Goal: Download file/media

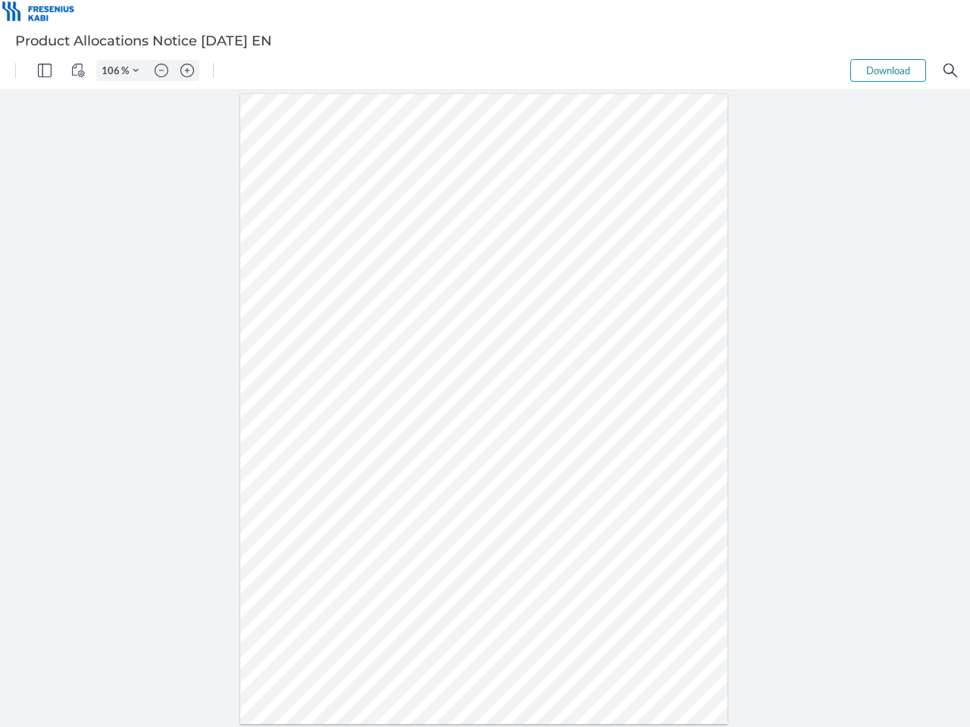
click at [45, 70] on img "Panel" at bounding box center [45, 71] width 14 height 14
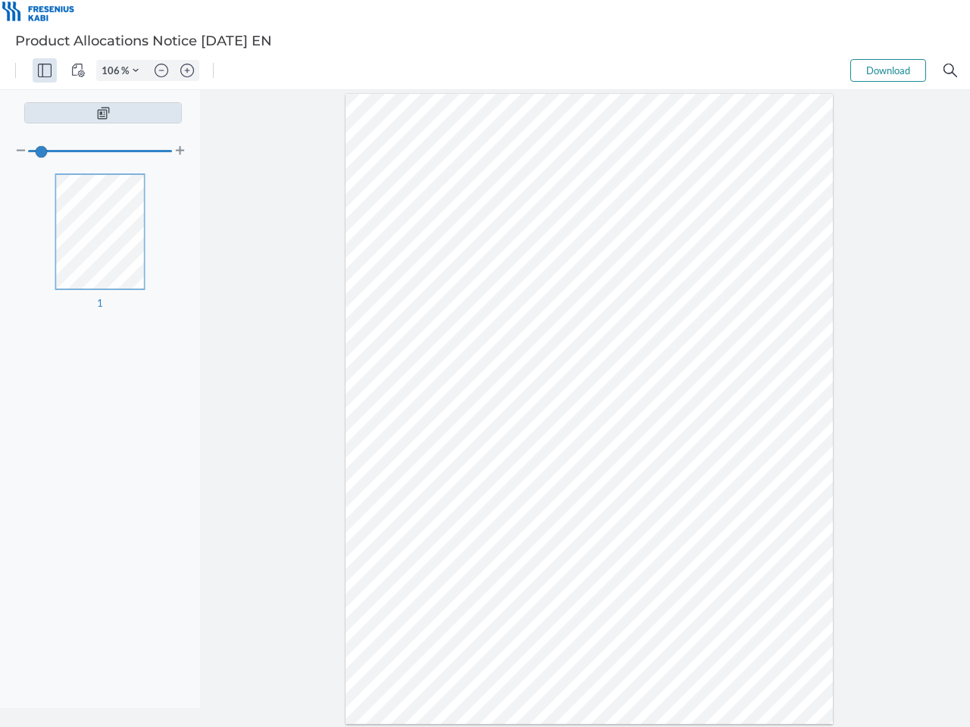
click at [78, 70] on img "View Controls" at bounding box center [78, 71] width 14 height 14
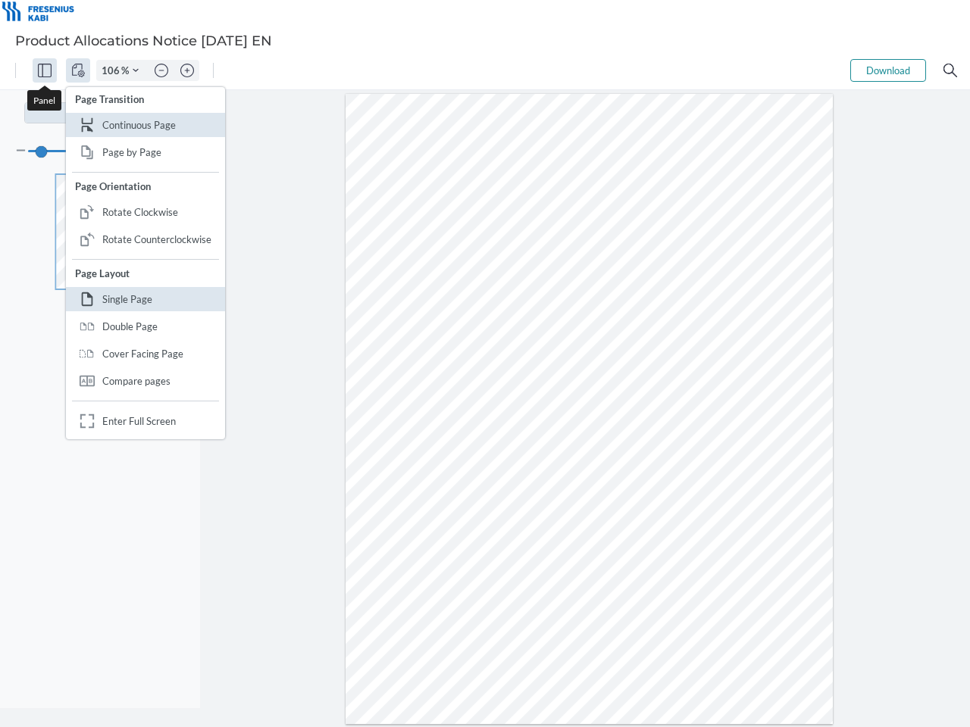
click at [113, 70] on input "106" at bounding box center [109, 71] width 24 height 14
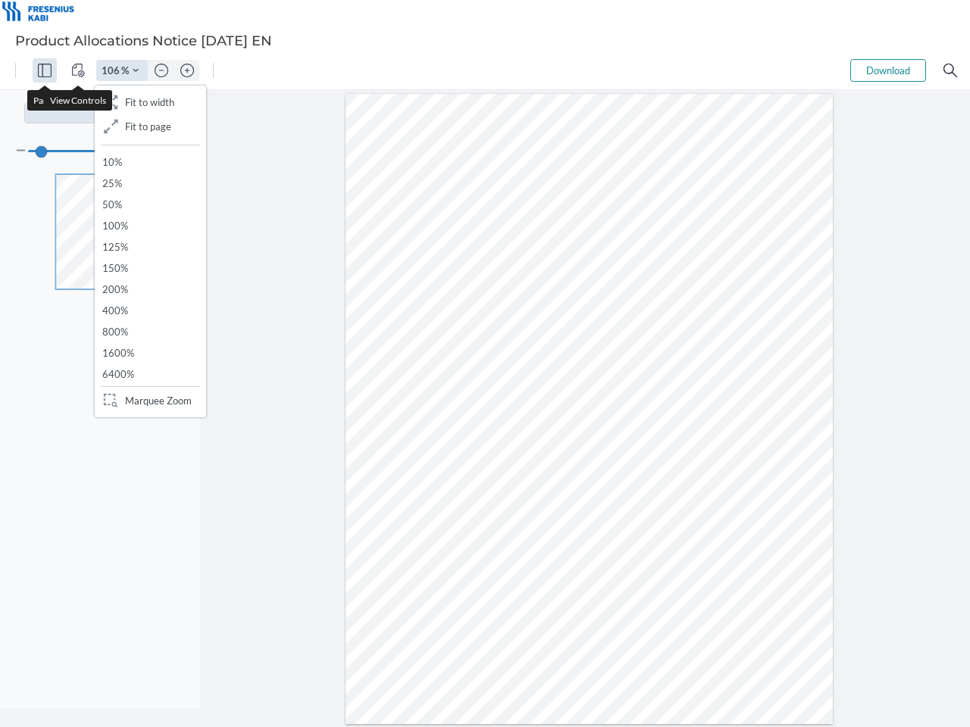
click at [136, 70] on img "Zoom Controls" at bounding box center [136, 70] width 6 height 6
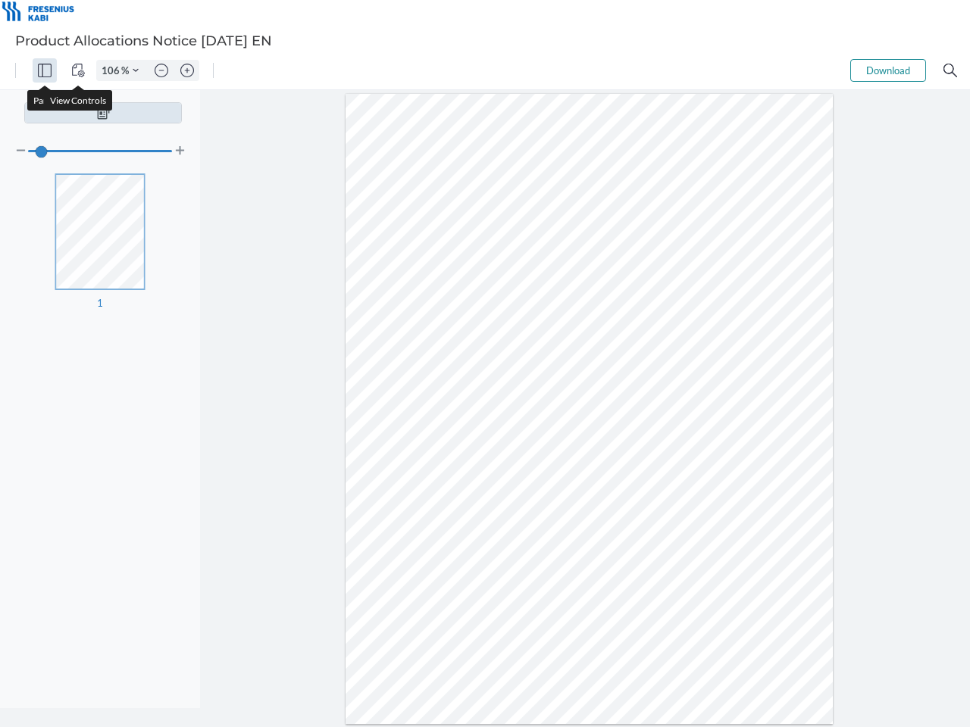
click at [161, 70] on img "Zoom out" at bounding box center [162, 71] width 14 height 14
click at [187, 70] on img "Zoom in" at bounding box center [187, 71] width 14 height 14
type input "106"
click at [888, 70] on button "Download" at bounding box center [888, 70] width 76 height 23
click at [950, 70] on img "Search" at bounding box center [950, 71] width 14 height 14
